Goal: Feedback & Contribution: Leave review/rating

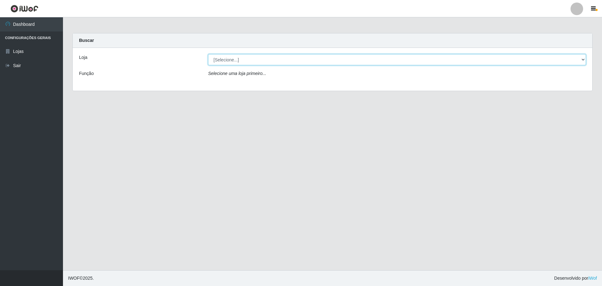
click at [215, 57] on select "[Selecione...] Extrabom - Loja 05 [GEOGRAPHIC_DATA]" at bounding box center [397, 59] width 378 height 11
select select "494"
click at [208, 54] on select "[Selecione...] Extrabom - Loja 05 [GEOGRAPHIC_DATA]" at bounding box center [397, 59] width 378 height 11
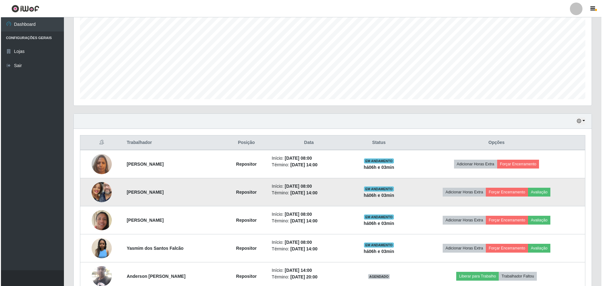
scroll to position [158, 0]
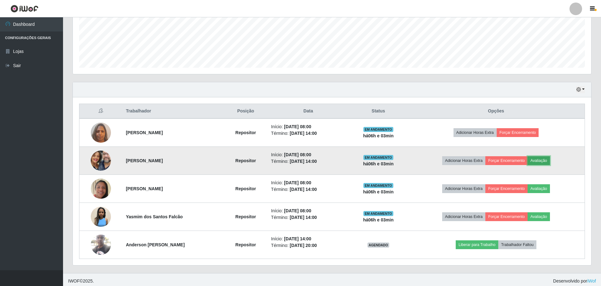
click at [548, 160] on button "Avaliação" at bounding box center [538, 160] width 22 height 9
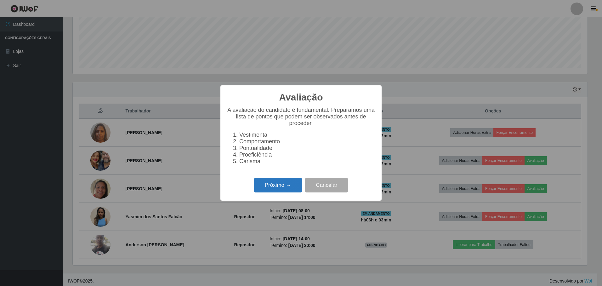
click at [272, 188] on button "Próximo →" at bounding box center [278, 185] width 48 height 15
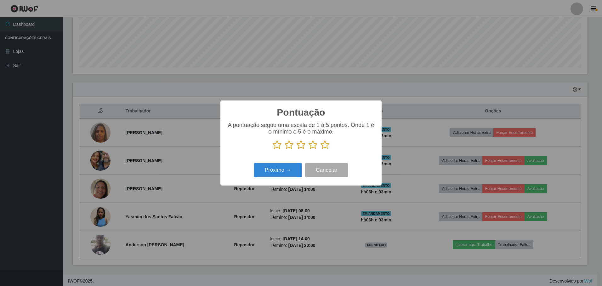
scroll to position [314912, 314527]
click at [323, 146] on icon at bounding box center [325, 144] width 9 height 9
click at [321, 150] on input "radio" at bounding box center [321, 150] width 0 height 0
click at [288, 172] on button "Próximo →" at bounding box center [278, 170] width 48 height 15
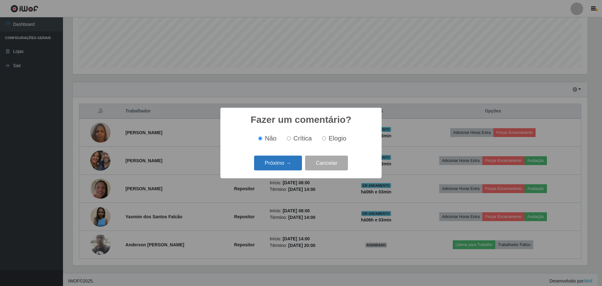
click at [291, 163] on button "Próximo →" at bounding box center [278, 163] width 48 height 15
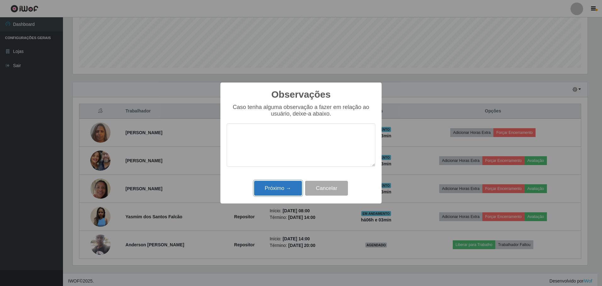
click at [278, 186] on button "Próximo →" at bounding box center [278, 188] width 48 height 15
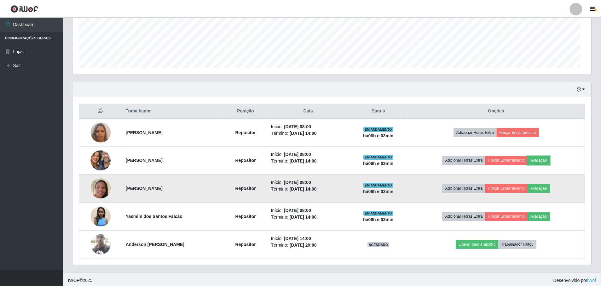
scroll to position [131, 518]
click at [542, 190] on button "Avaliação" at bounding box center [538, 188] width 22 height 9
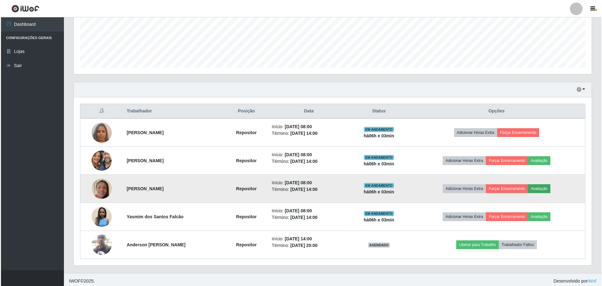
scroll to position [131, 515]
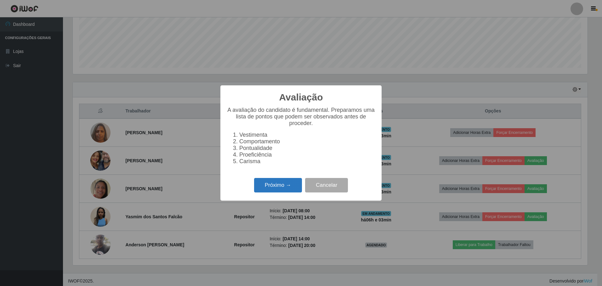
click at [292, 183] on button "Próximo →" at bounding box center [278, 185] width 48 height 15
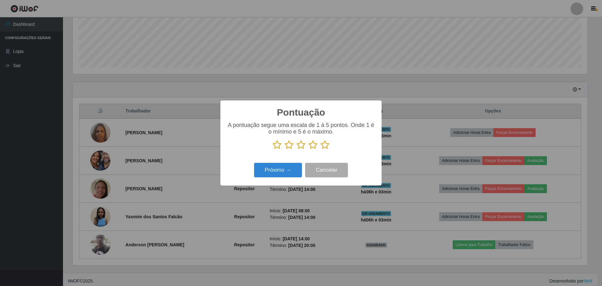
click at [326, 147] on icon at bounding box center [325, 144] width 9 height 9
click at [321, 150] on input "radio" at bounding box center [321, 150] width 0 height 0
click at [296, 172] on button "Próximo →" at bounding box center [278, 170] width 48 height 15
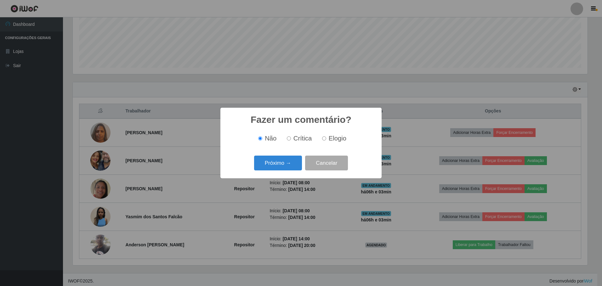
click at [329, 139] on span "Elogio" at bounding box center [338, 138] width 18 height 7
click at [326, 139] on input "Elogio" at bounding box center [324, 138] width 4 height 4
radio input "true"
click at [285, 162] on button "Próximo →" at bounding box center [278, 163] width 48 height 15
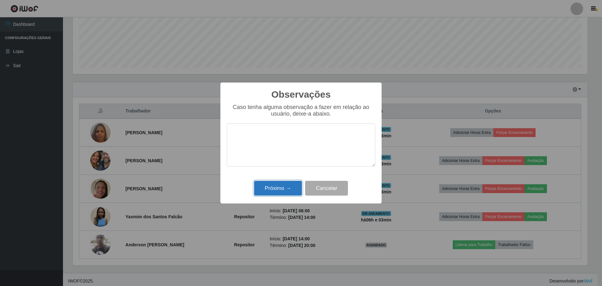
click at [278, 186] on button "Próximo →" at bounding box center [278, 188] width 48 height 15
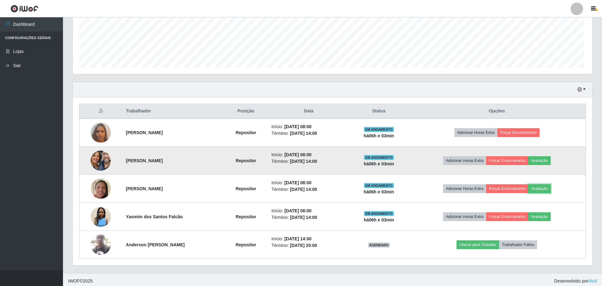
scroll to position [131, 518]
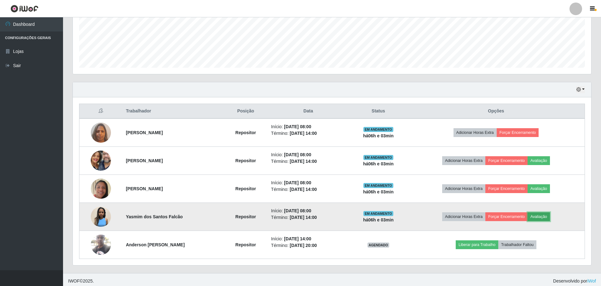
click at [545, 218] on button "Avaliação" at bounding box center [538, 216] width 22 height 9
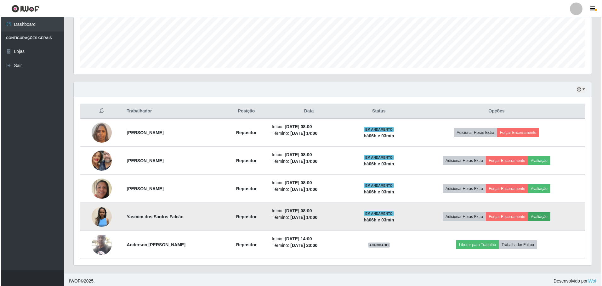
scroll to position [131, 515]
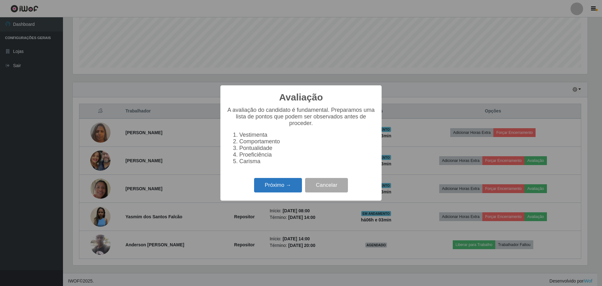
click at [278, 192] on button "Próximo →" at bounding box center [278, 185] width 48 height 15
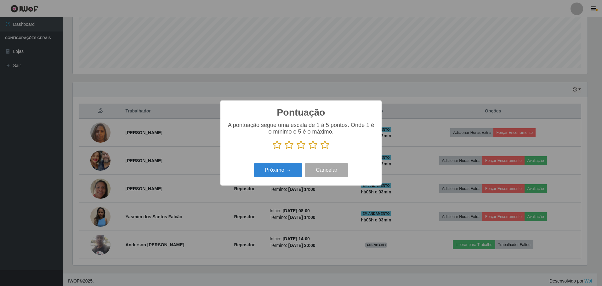
drag, startPoint x: 324, startPoint y: 147, endPoint x: 313, endPoint y: 157, distance: 14.9
click at [324, 147] on icon at bounding box center [325, 144] width 9 height 9
click at [321, 150] on input "radio" at bounding box center [321, 150] width 0 height 0
click at [295, 173] on button "Próximo →" at bounding box center [278, 170] width 48 height 15
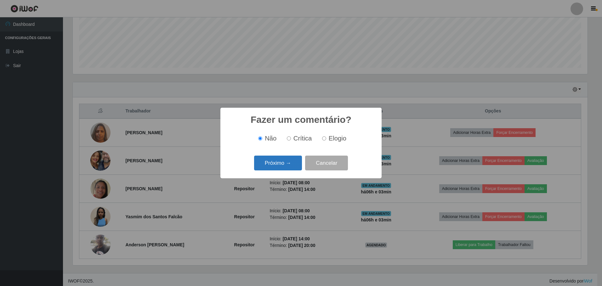
click at [294, 168] on button "Próximo →" at bounding box center [278, 163] width 48 height 15
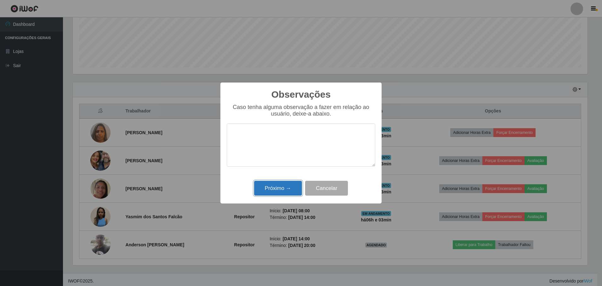
click at [291, 186] on button "Próximo →" at bounding box center [278, 188] width 48 height 15
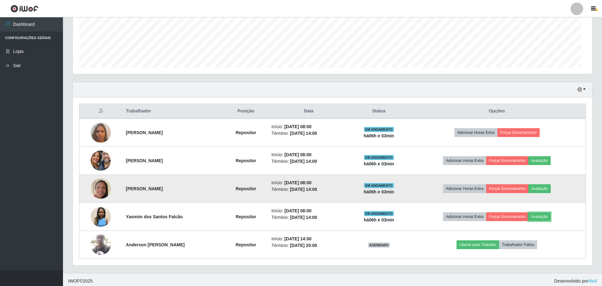
scroll to position [131, 518]
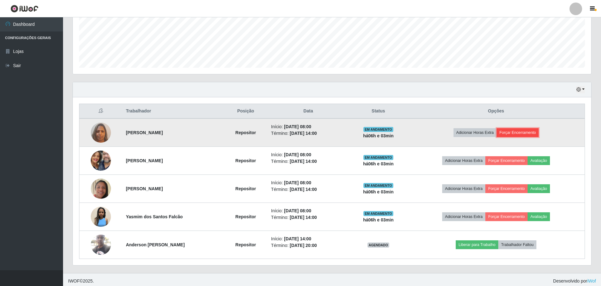
click at [520, 133] on button "Forçar Encerramento" at bounding box center [518, 132] width 42 height 9
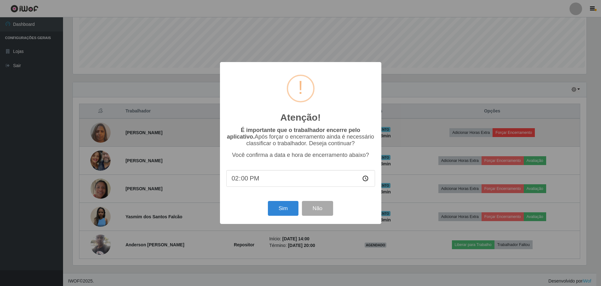
scroll to position [131, 515]
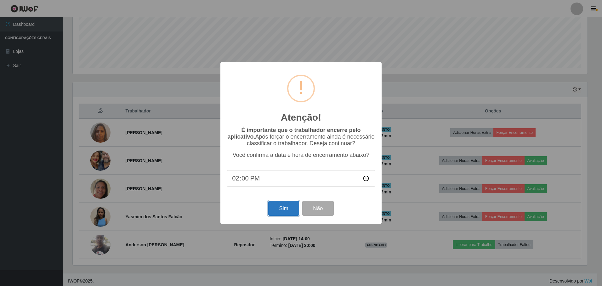
click at [284, 210] on button "Sim" at bounding box center [283, 208] width 31 height 15
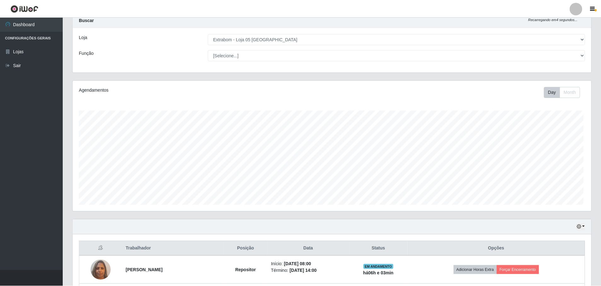
scroll to position [0, 0]
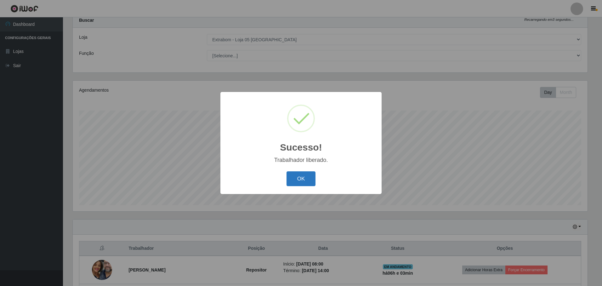
click at [310, 183] on button "OK" at bounding box center [301, 178] width 29 height 15
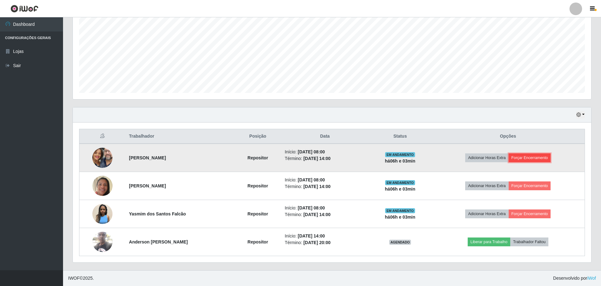
click at [523, 157] on button "Forçar Encerramento" at bounding box center [529, 157] width 42 height 9
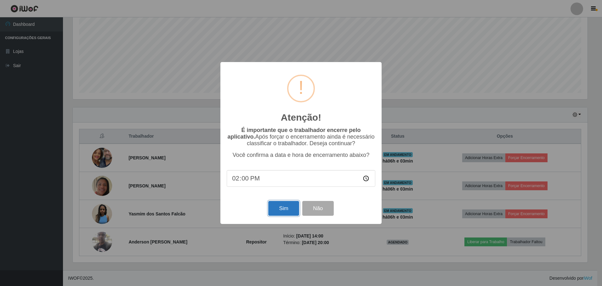
click at [276, 213] on button "Sim" at bounding box center [283, 208] width 31 height 15
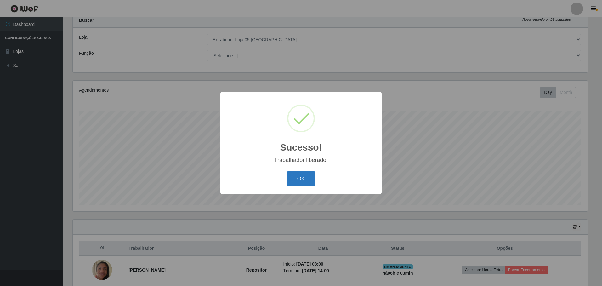
click at [309, 179] on button "OK" at bounding box center [301, 178] width 29 height 15
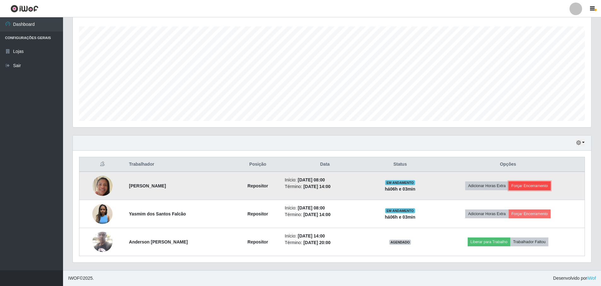
click at [537, 186] on button "Forçar Encerramento" at bounding box center [529, 185] width 42 height 9
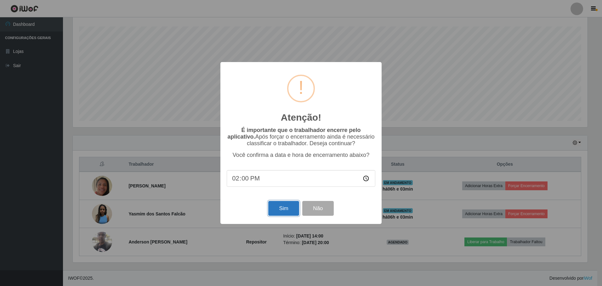
click at [290, 207] on button "Sim" at bounding box center [283, 208] width 31 height 15
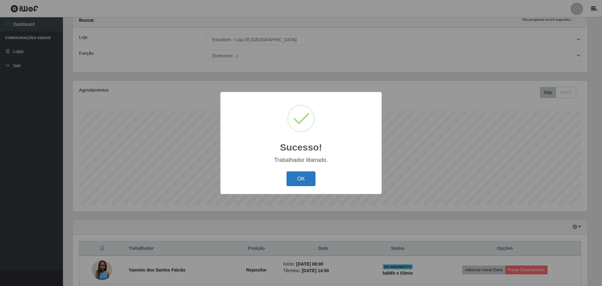
click at [300, 176] on button "OK" at bounding box center [301, 178] width 29 height 15
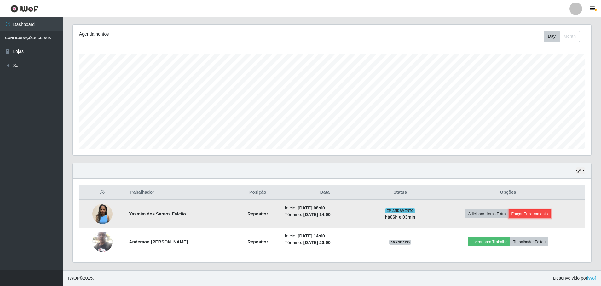
click at [527, 213] on button "Forçar Encerramento" at bounding box center [529, 214] width 42 height 9
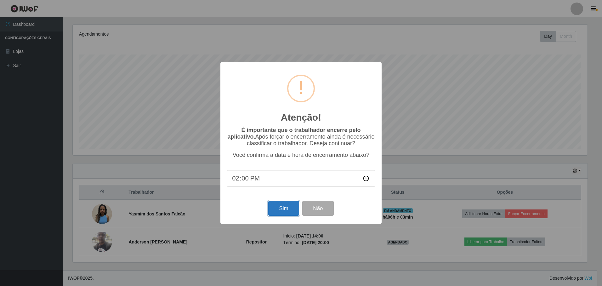
click at [287, 209] on button "Sim" at bounding box center [283, 208] width 31 height 15
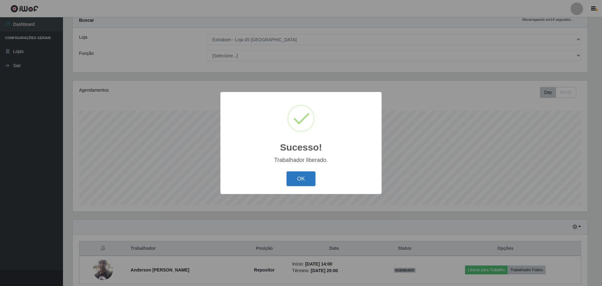
click at [296, 176] on button "OK" at bounding box center [301, 178] width 29 height 15
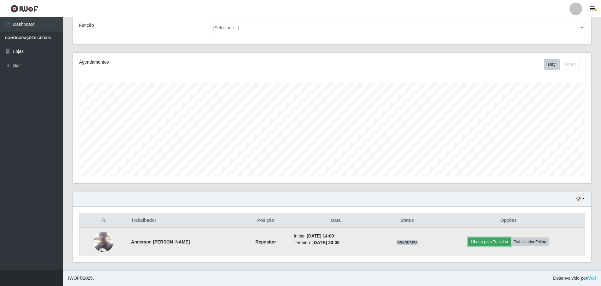
click at [497, 243] on button "Liberar para Trabalho" at bounding box center [489, 242] width 43 height 9
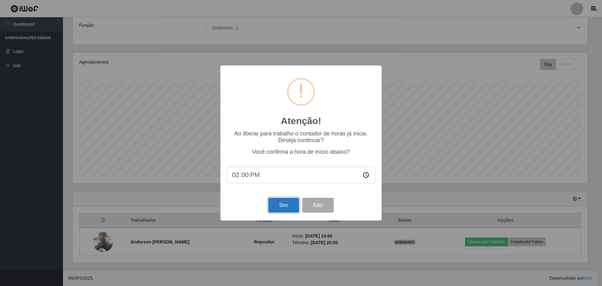
click at [292, 204] on button "Sim" at bounding box center [283, 205] width 31 height 15
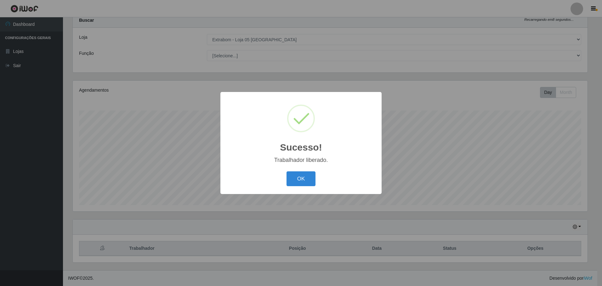
drag, startPoint x: 302, startPoint y: 177, endPoint x: 304, endPoint y: 195, distance: 17.8
click at [301, 177] on button "OK" at bounding box center [301, 178] width 29 height 15
